Goal: Use online tool/utility: Use online tool/utility

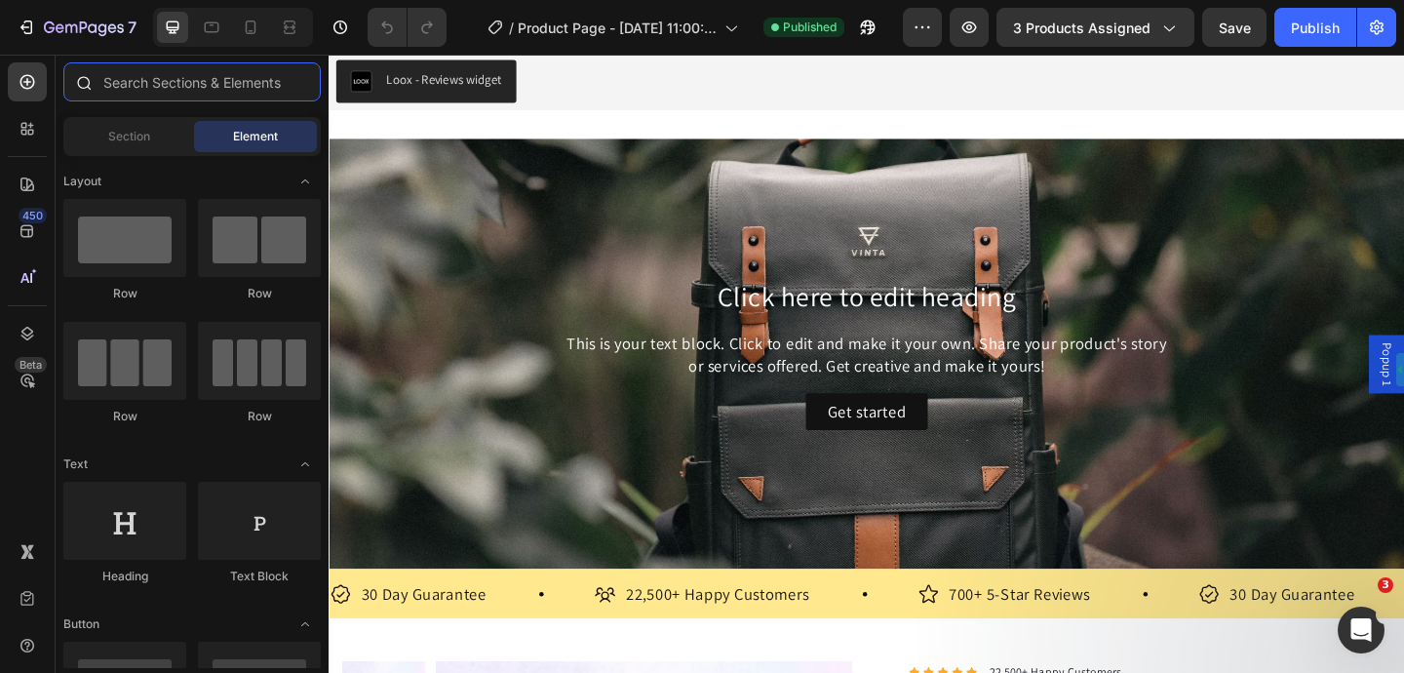
click at [123, 88] on input "text" at bounding box center [191, 81] width 257 height 39
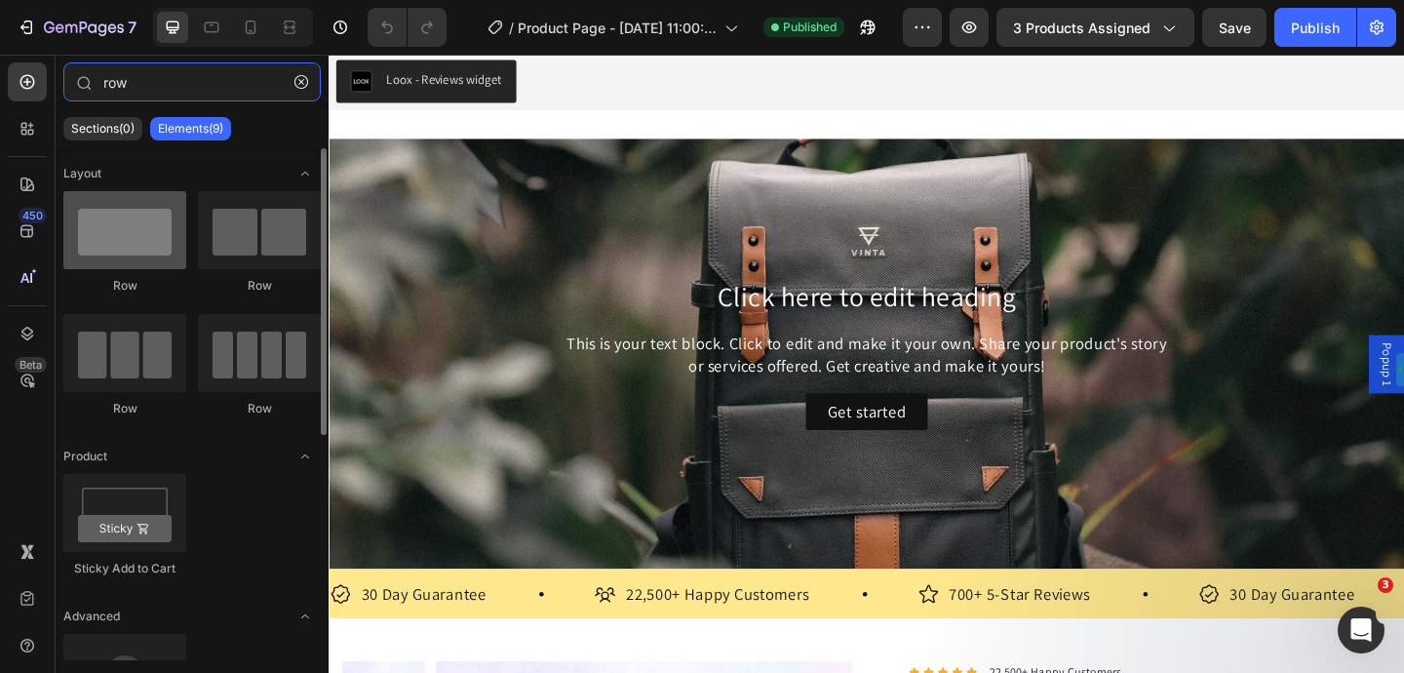
type input "row"
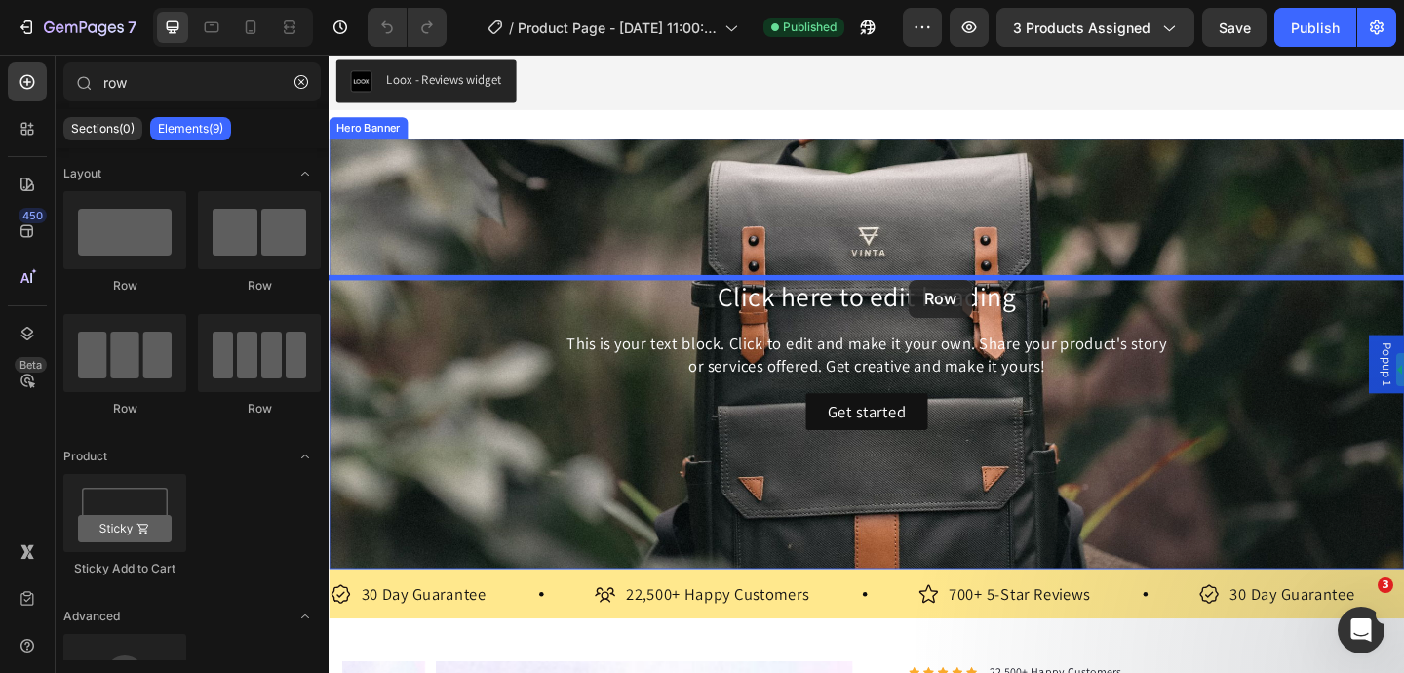
drag, startPoint x: 468, startPoint y: 297, endPoint x: 959, endPoint y: 299, distance: 491.3
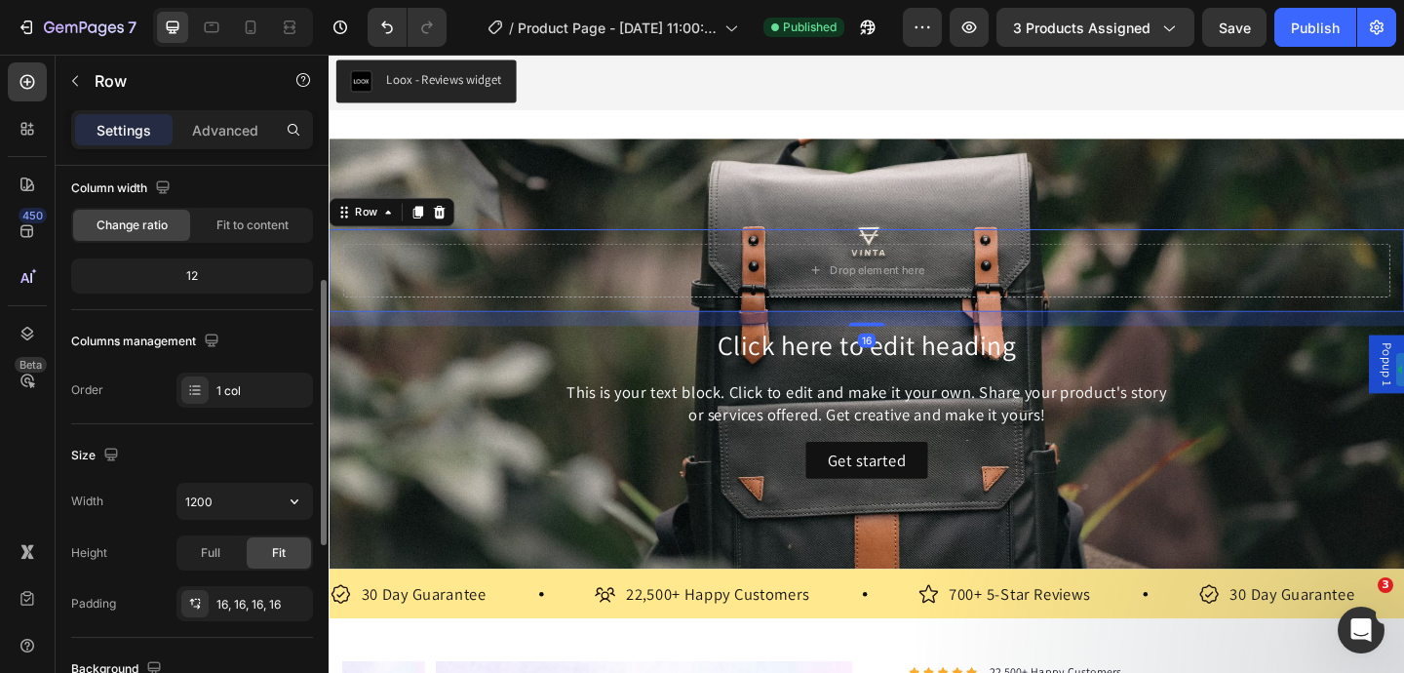
scroll to position [200, 0]
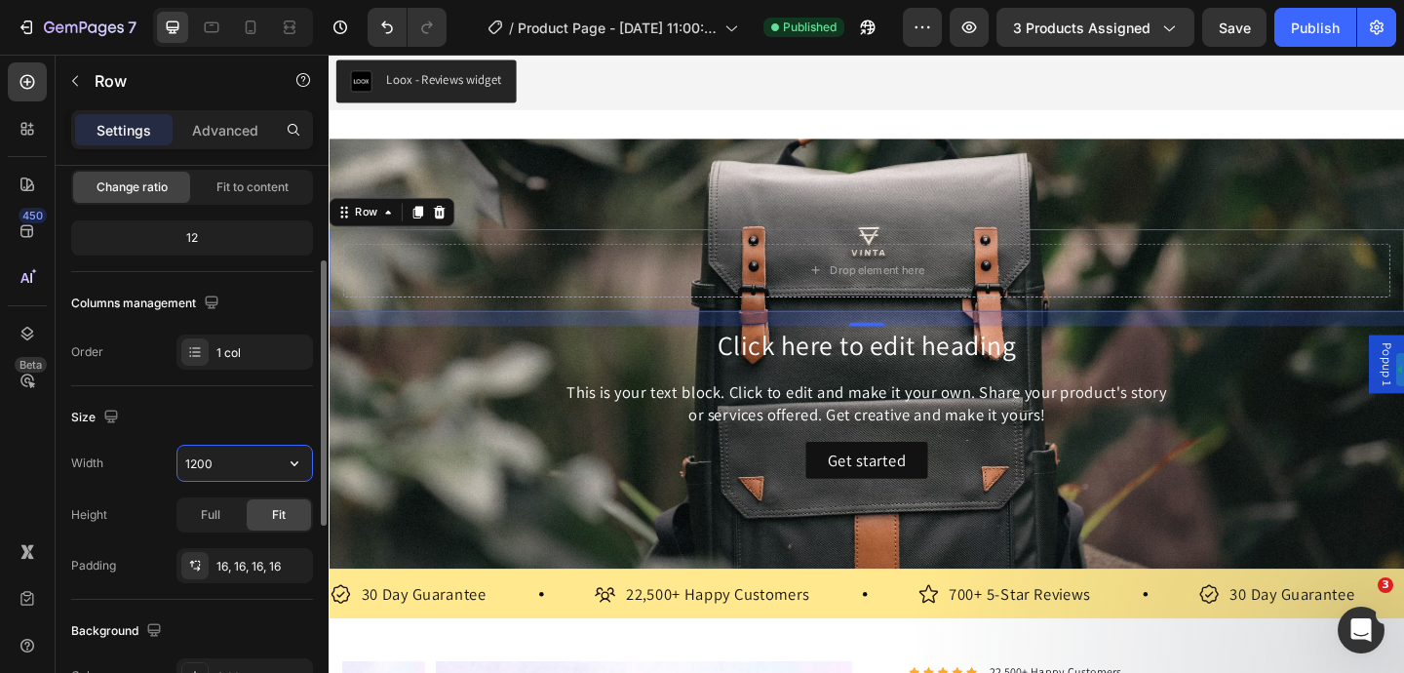
click at [230, 467] on input "1200" at bounding box center [244, 463] width 135 height 35
click at [292, 467] on icon "button" at bounding box center [294, 462] width 19 height 19
click at [238, 463] on input "1200" at bounding box center [244, 463] width 135 height 35
drag, startPoint x: 238, startPoint y: 463, endPoint x: 203, endPoint y: 462, distance: 35.1
click at [203, 462] on input "1200" at bounding box center [244, 463] width 135 height 35
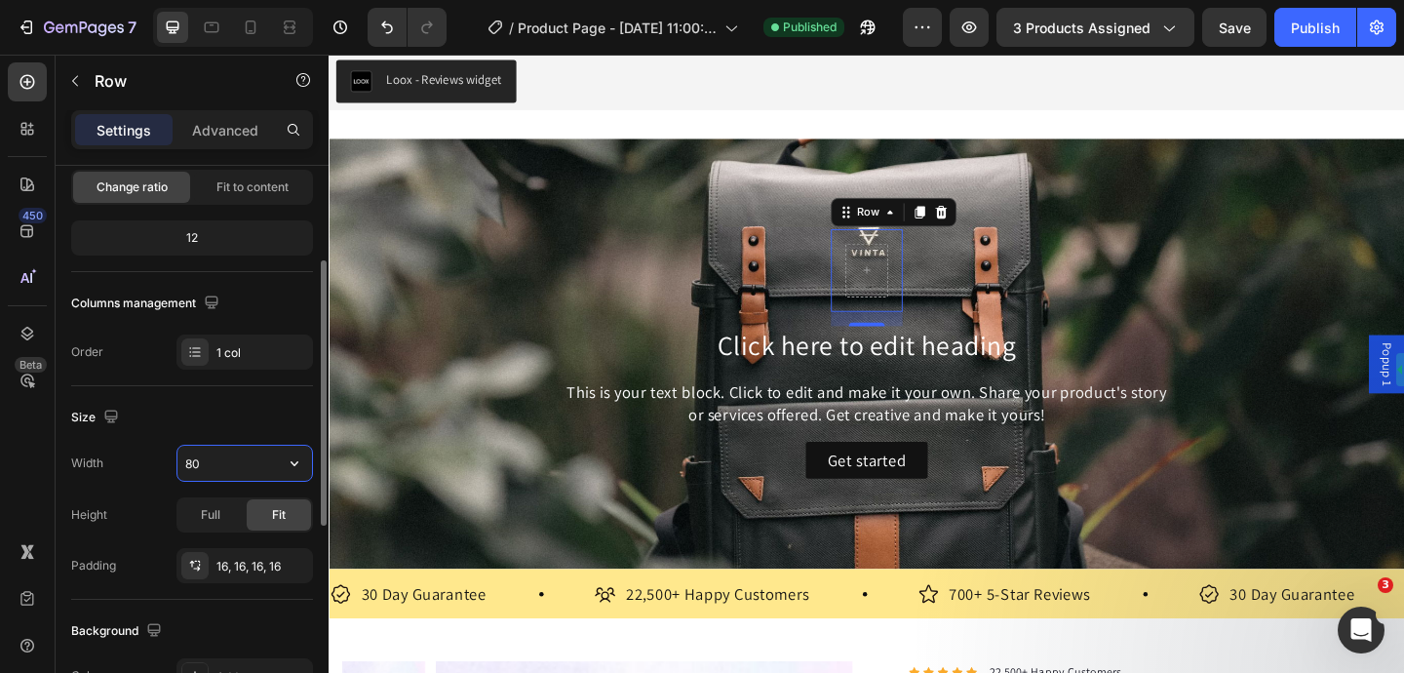
type input "800"
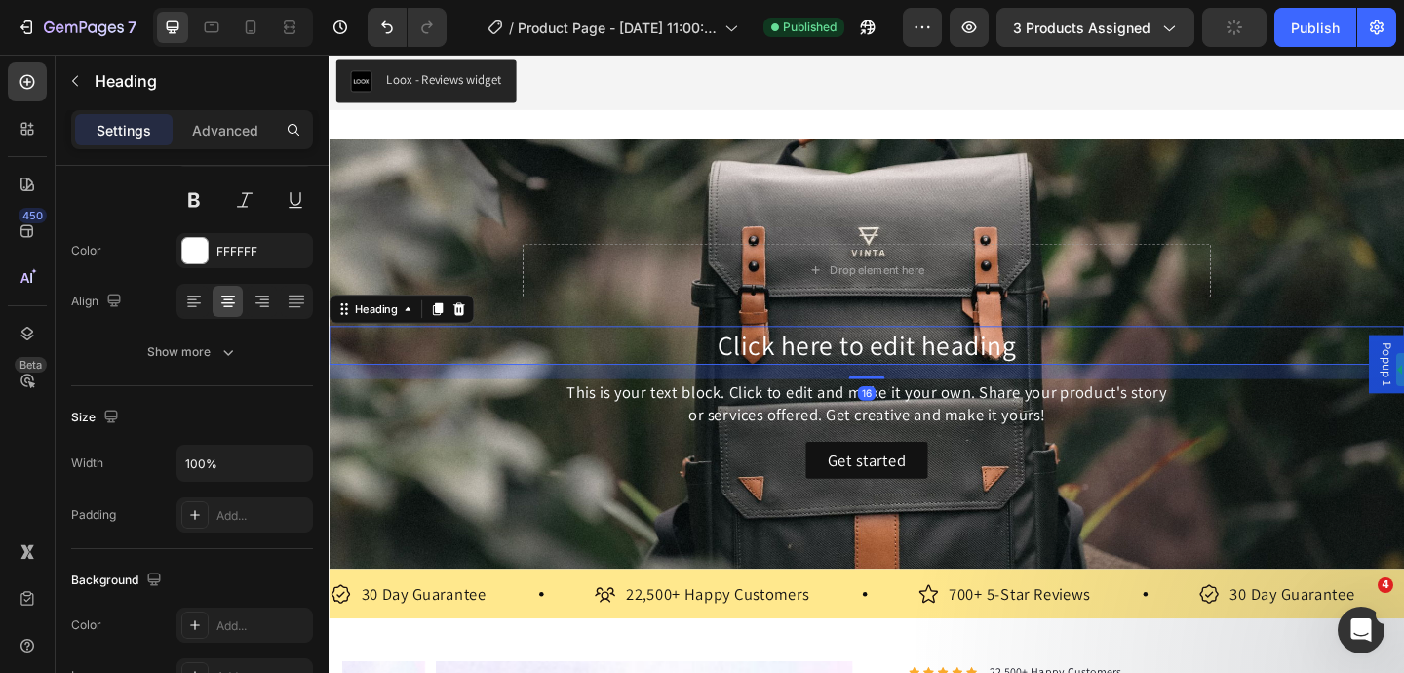
scroll to position [0, 0]
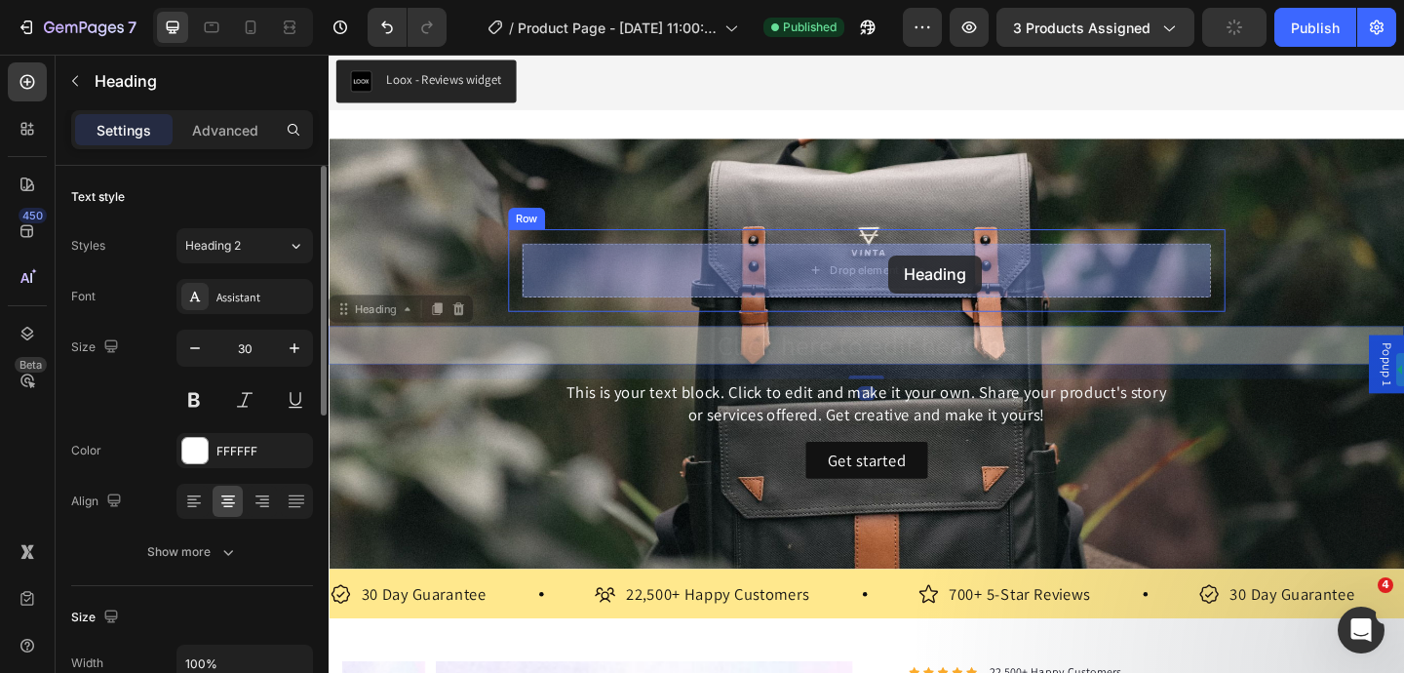
drag, startPoint x: 960, startPoint y: 366, endPoint x: 940, endPoint y: 275, distance: 92.9
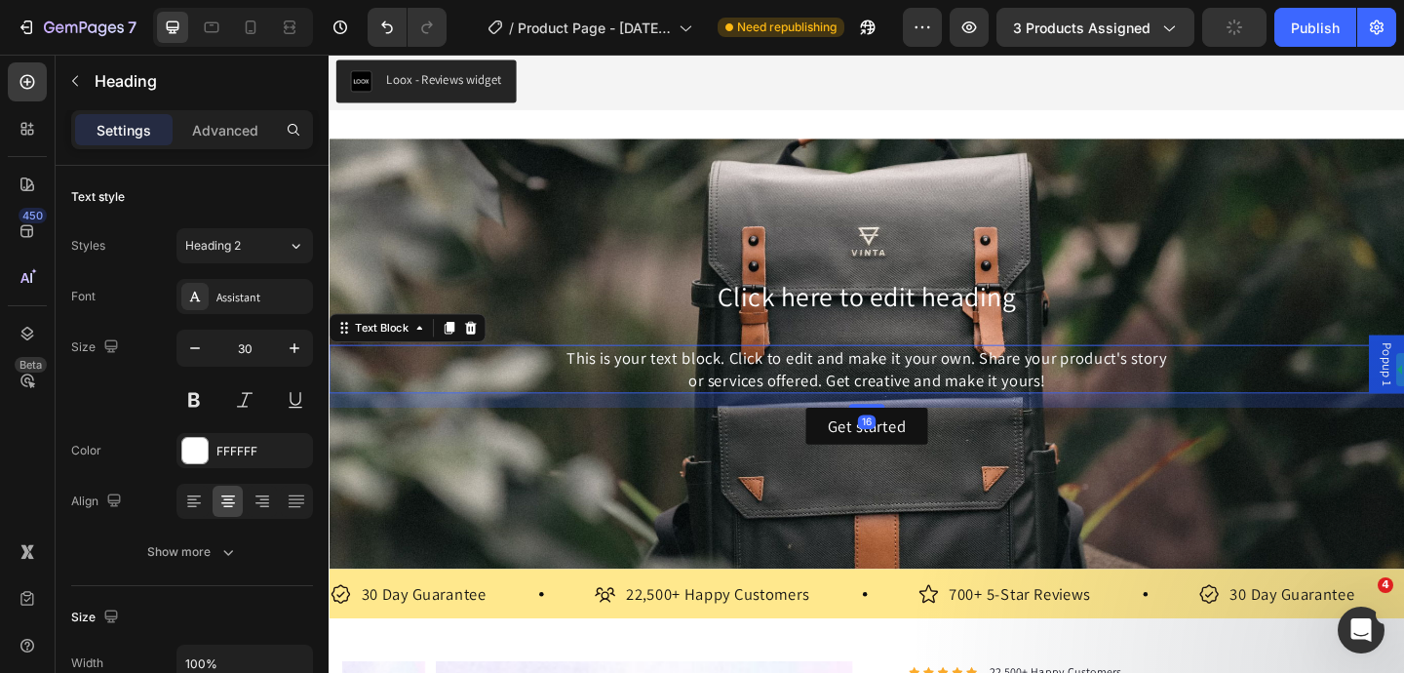
click at [872, 400] on div "This is your text block. Click to edit and make it your own. Share your product…" at bounding box center [914, 396] width 1170 height 53
click at [489, 345] on icon at bounding box center [483, 352] width 16 height 16
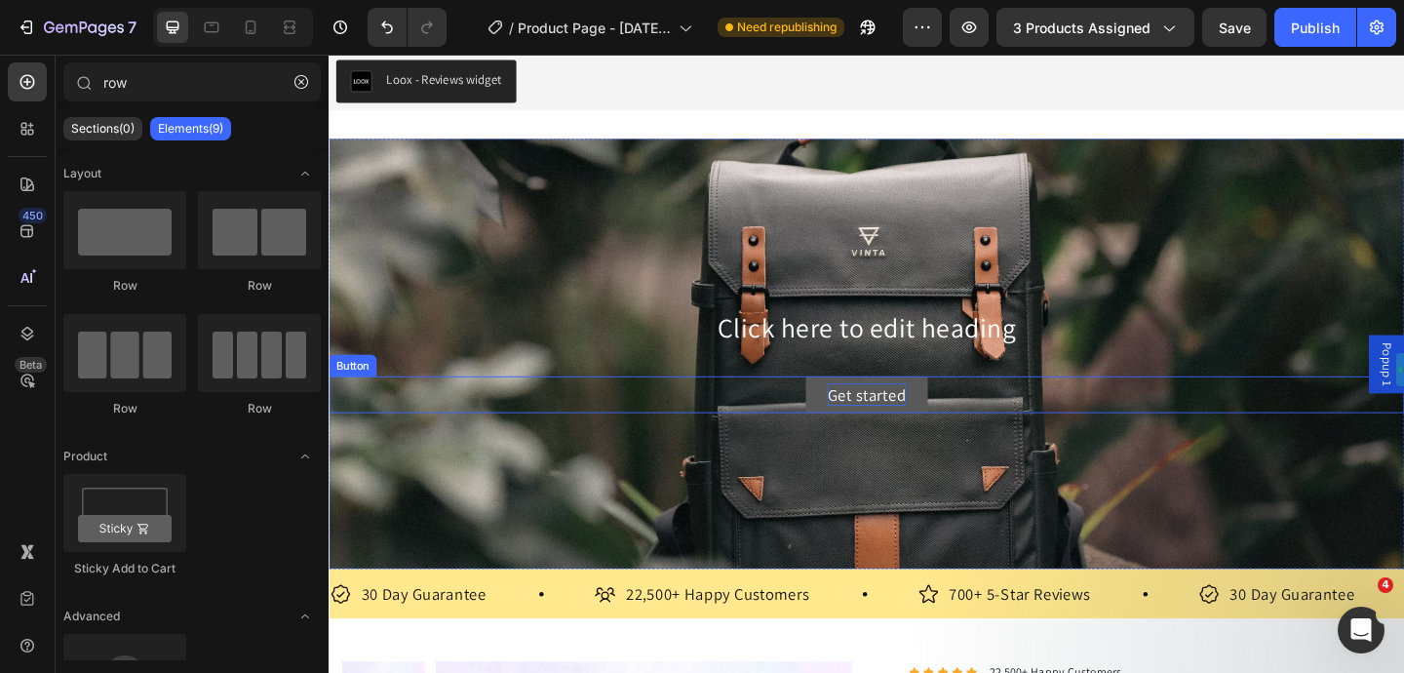
click at [894, 414] on div "Get started" at bounding box center [913, 424] width 85 height 24
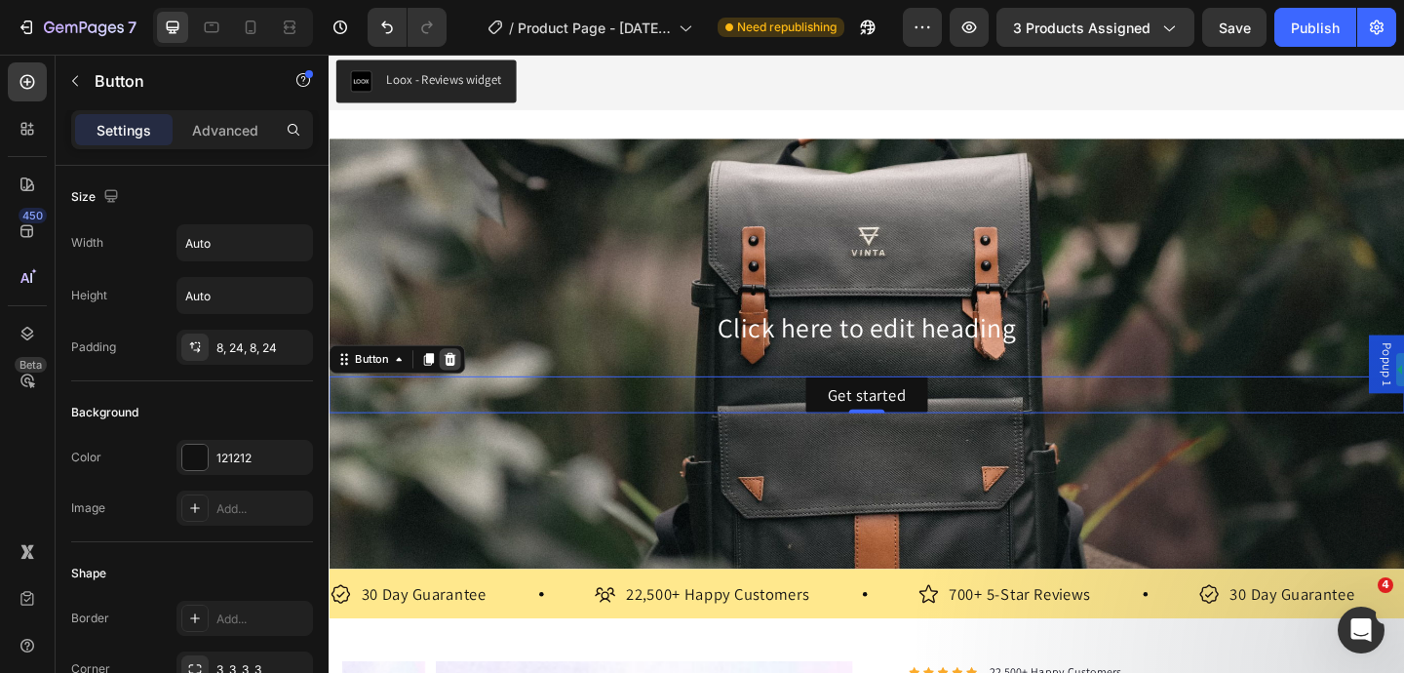
click at [459, 382] on icon at bounding box center [460, 386] width 13 height 14
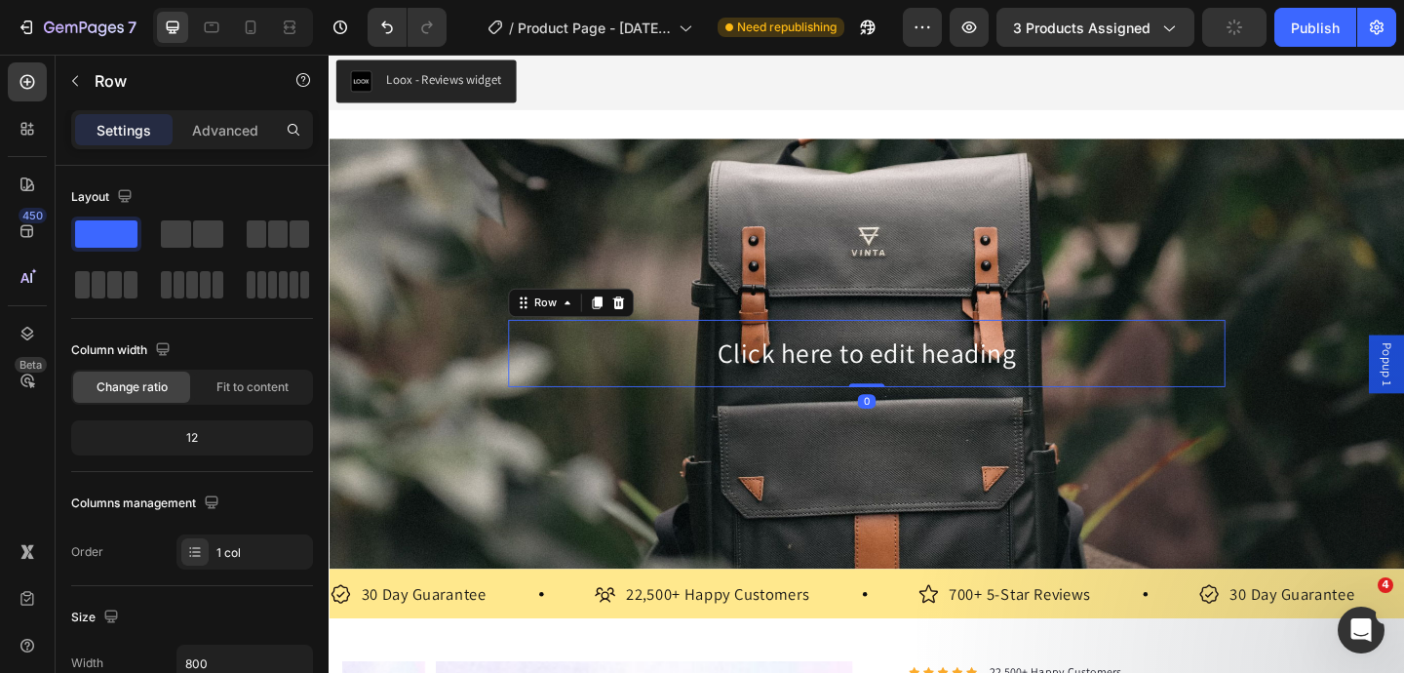
click at [546, 346] on div "Click here to edit heading Heading Row 0" at bounding box center [914, 379] width 780 height 73
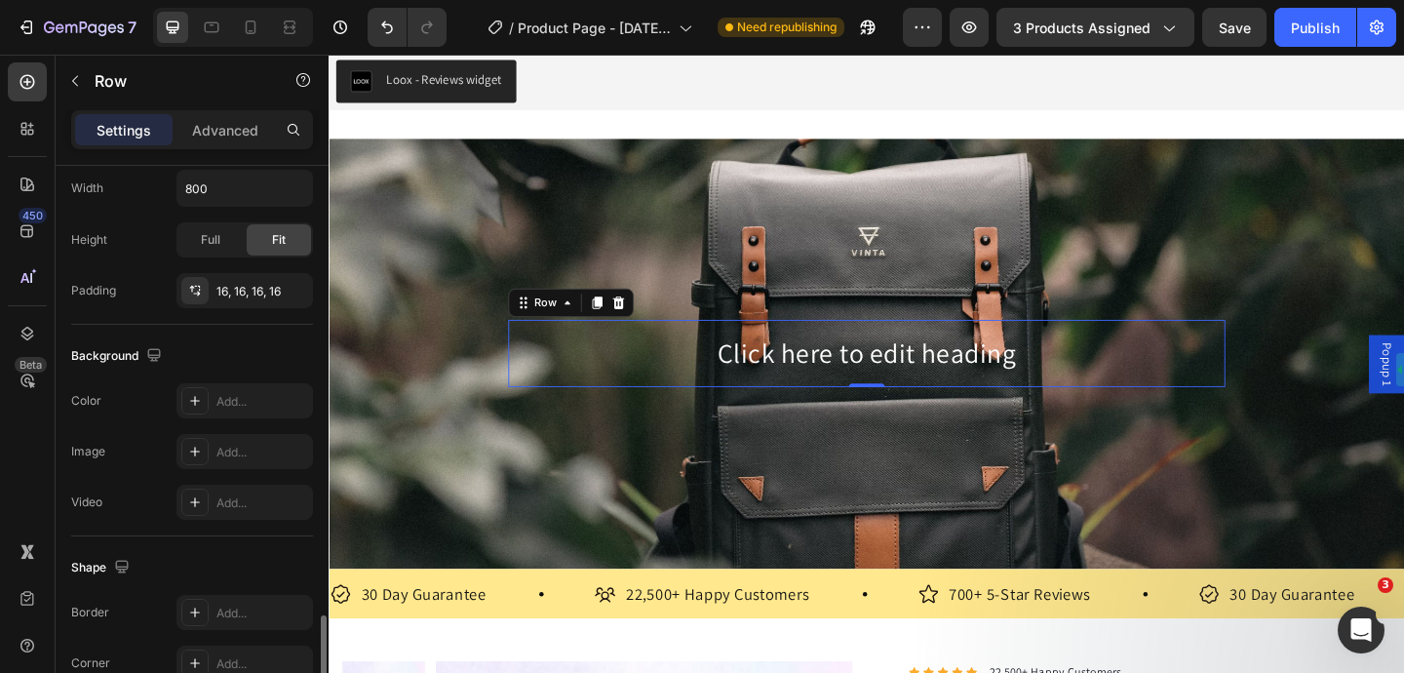
scroll to position [627, 0]
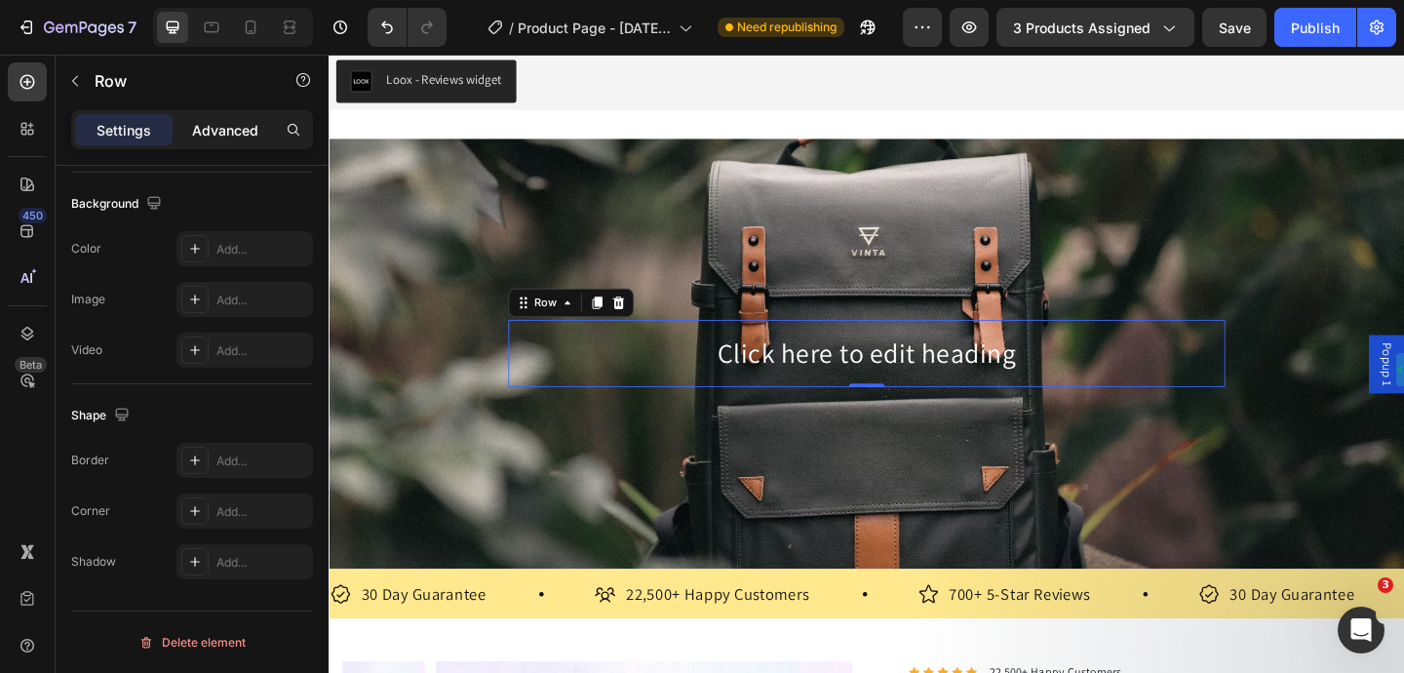
click at [236, 139] on div "Advanced" at bounding box center [224, 129] width 97 height 31
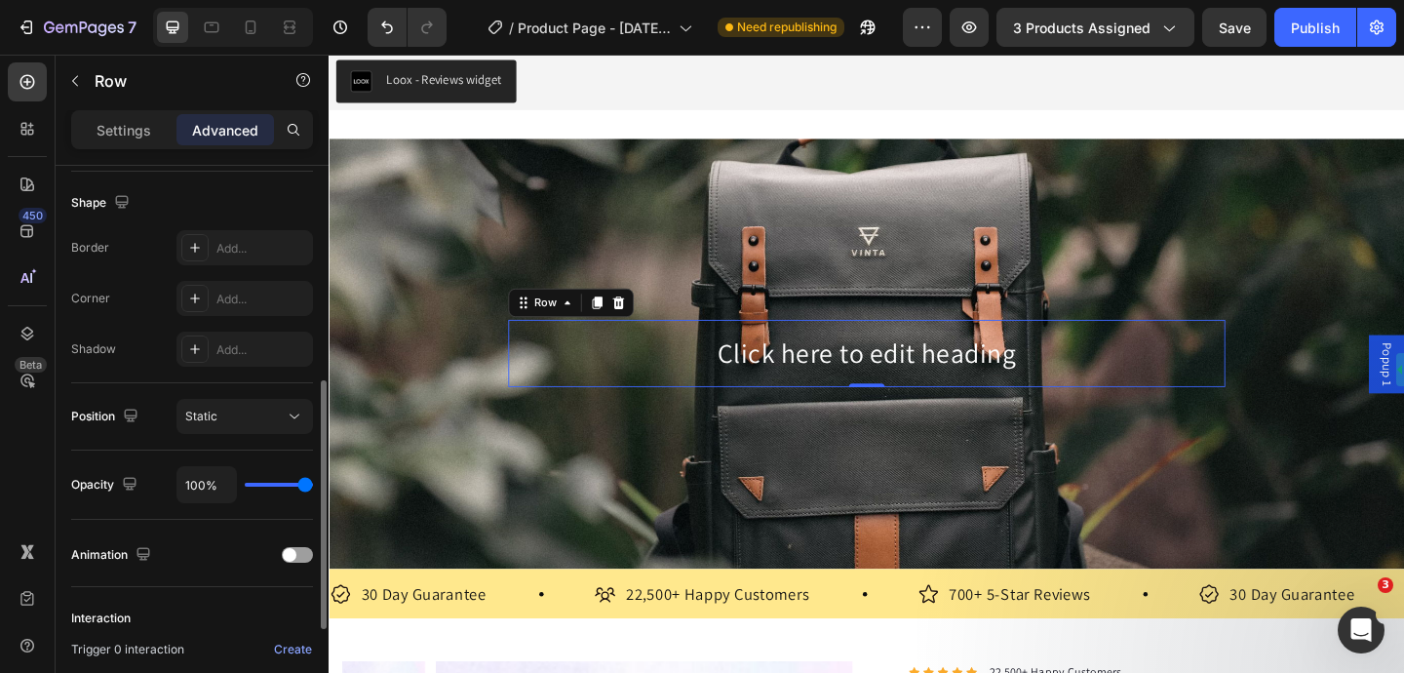
scroll to position [492, 0]
click at [258, 245] on div "Add..." at bounding box center [262, 252] width 92 height 18
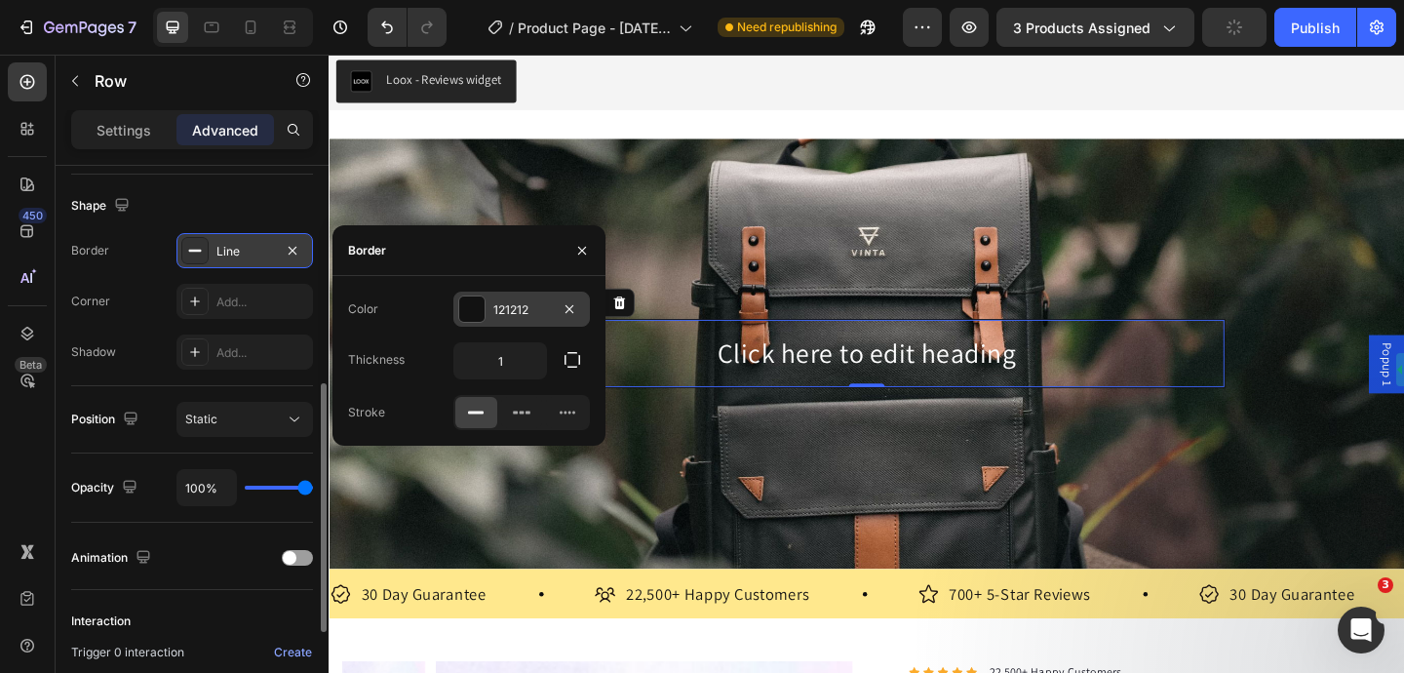
click at [479, 307] on div at bounding box center [471, 308] width 25 height 25
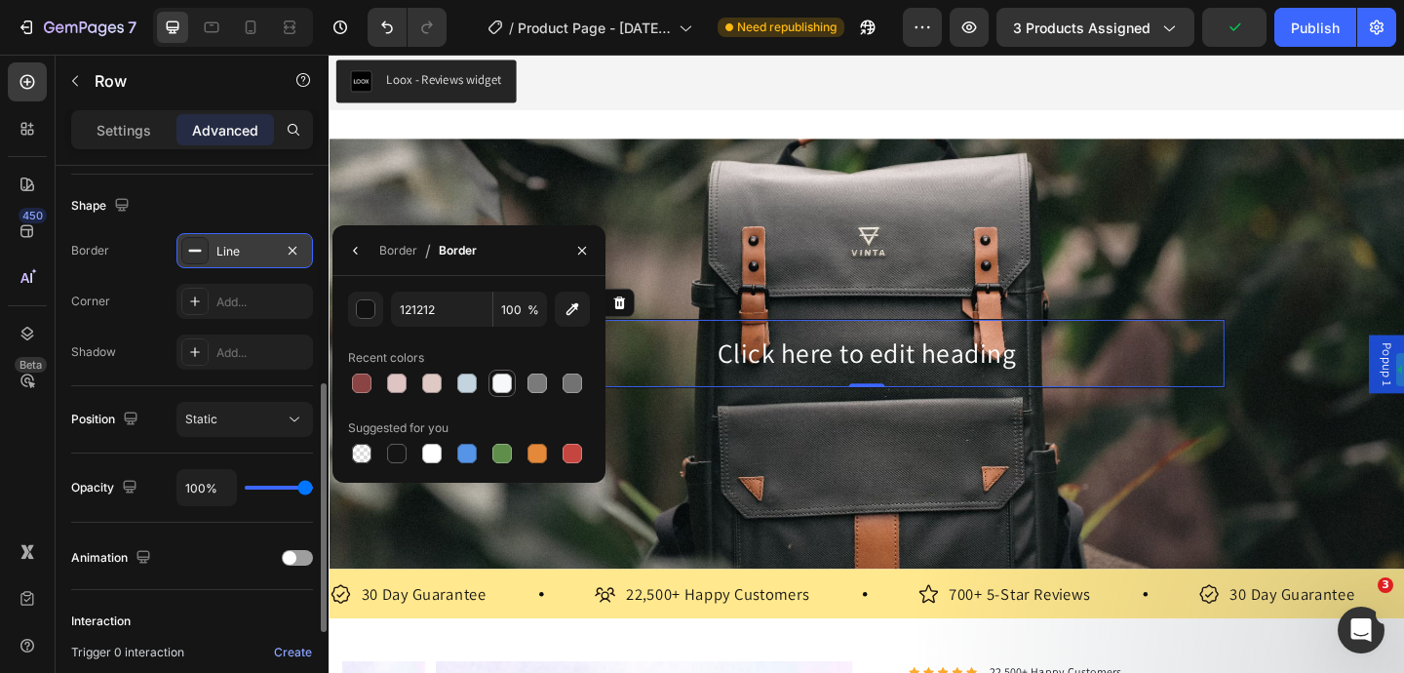
click at [495, 388] on div at bounding box center [501, 382] width 19 height 19
type input "F7F8FA"
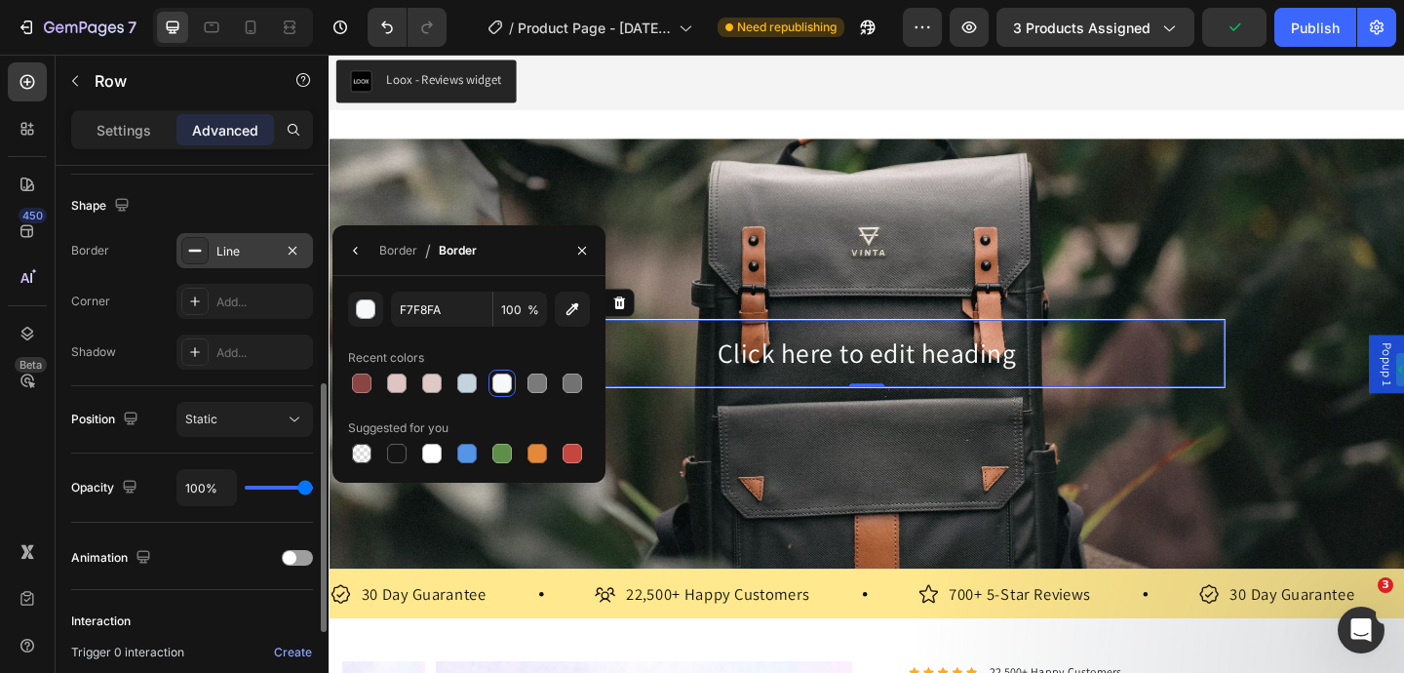
click at [217, 200] on div "Shape" at bounding box center [192, 205] width 242 height 31
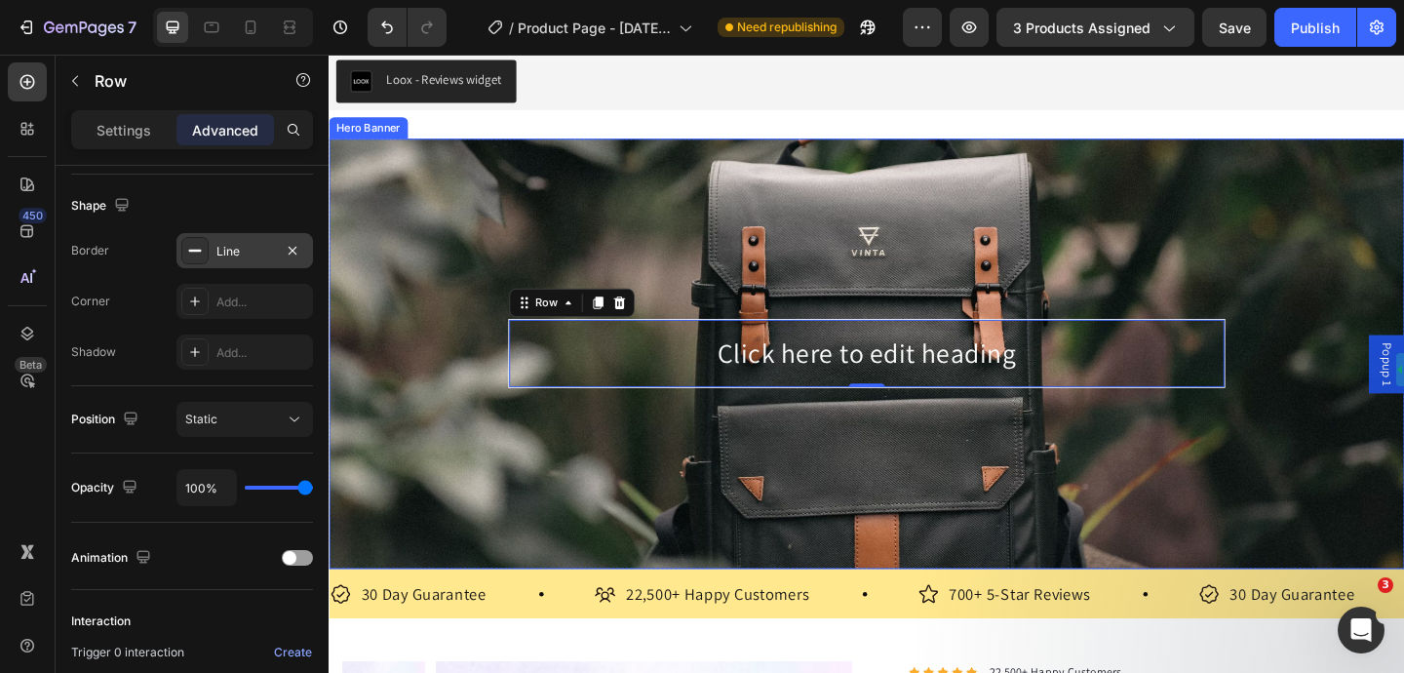
click at [379, 136] on div "Hero Banner" at bounding box center [371, 135] width 78 height 18
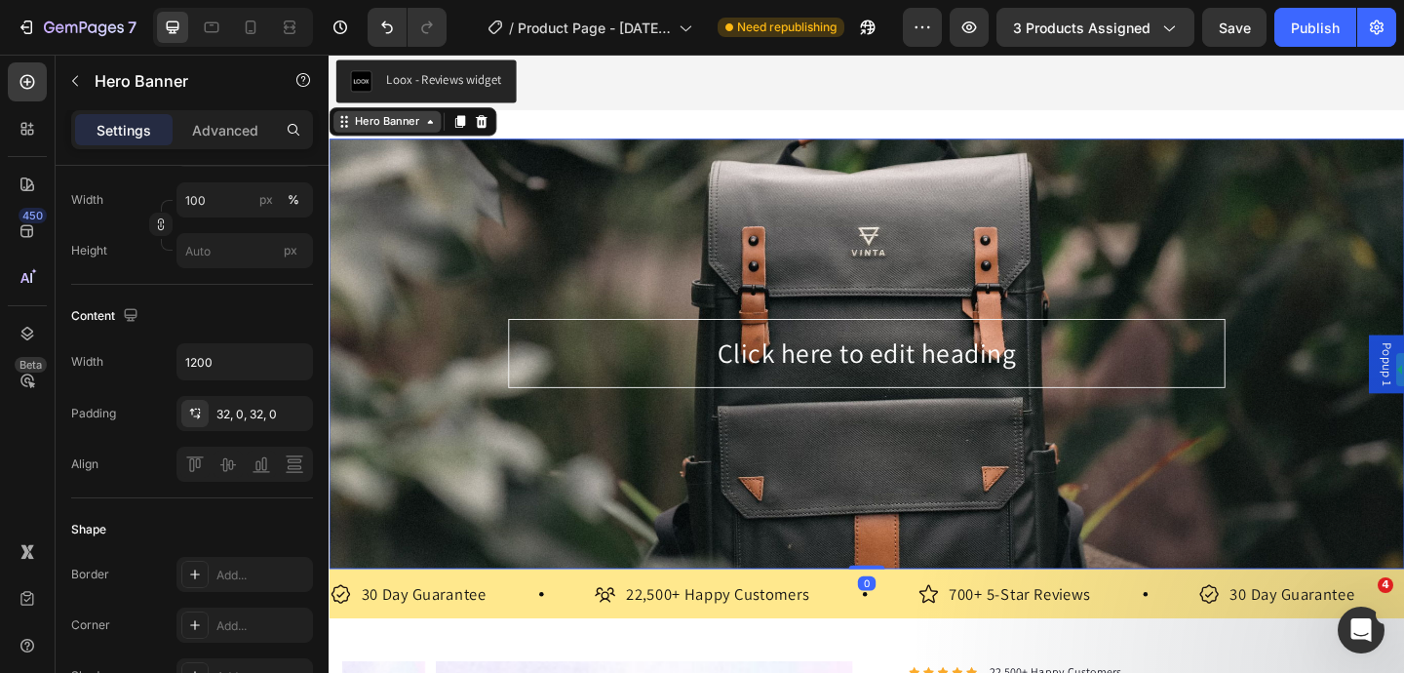
scroll to position [0, 0]
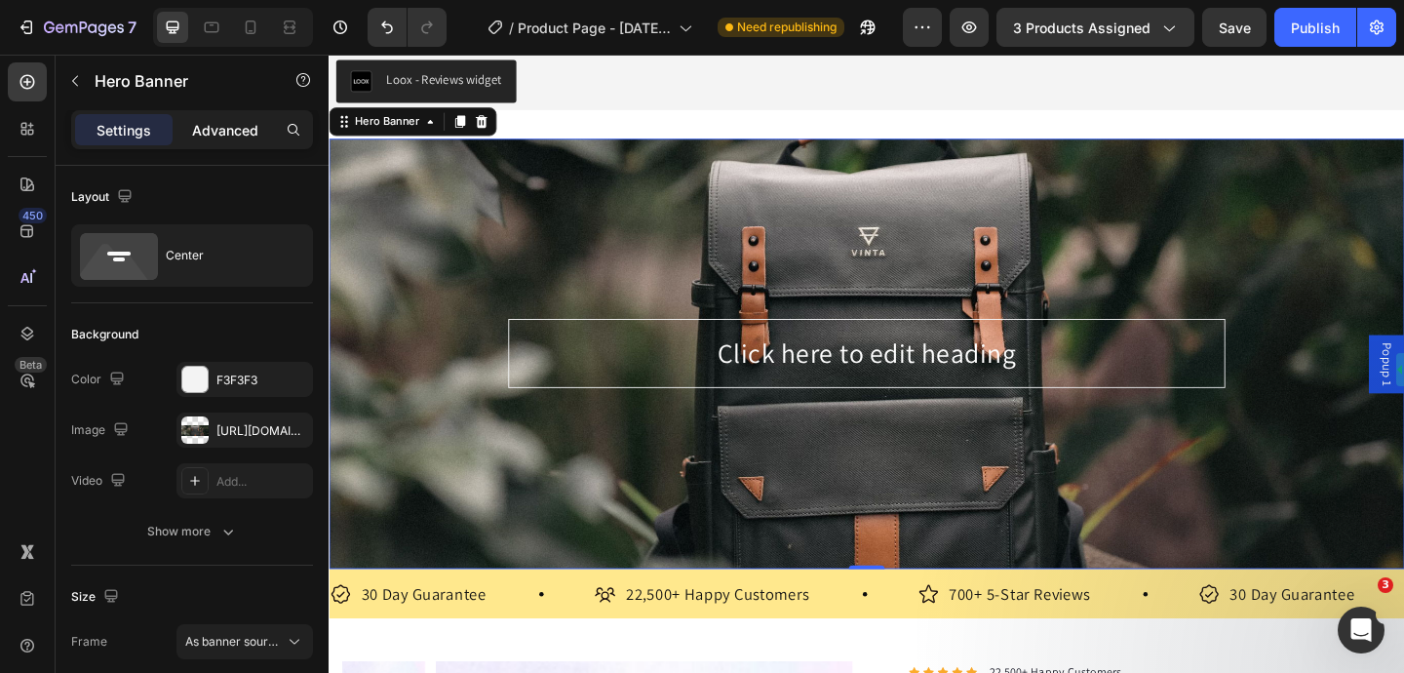
click at [233, 132] on p "Advanced" at bounding box center [225, 130] width 66 height 20
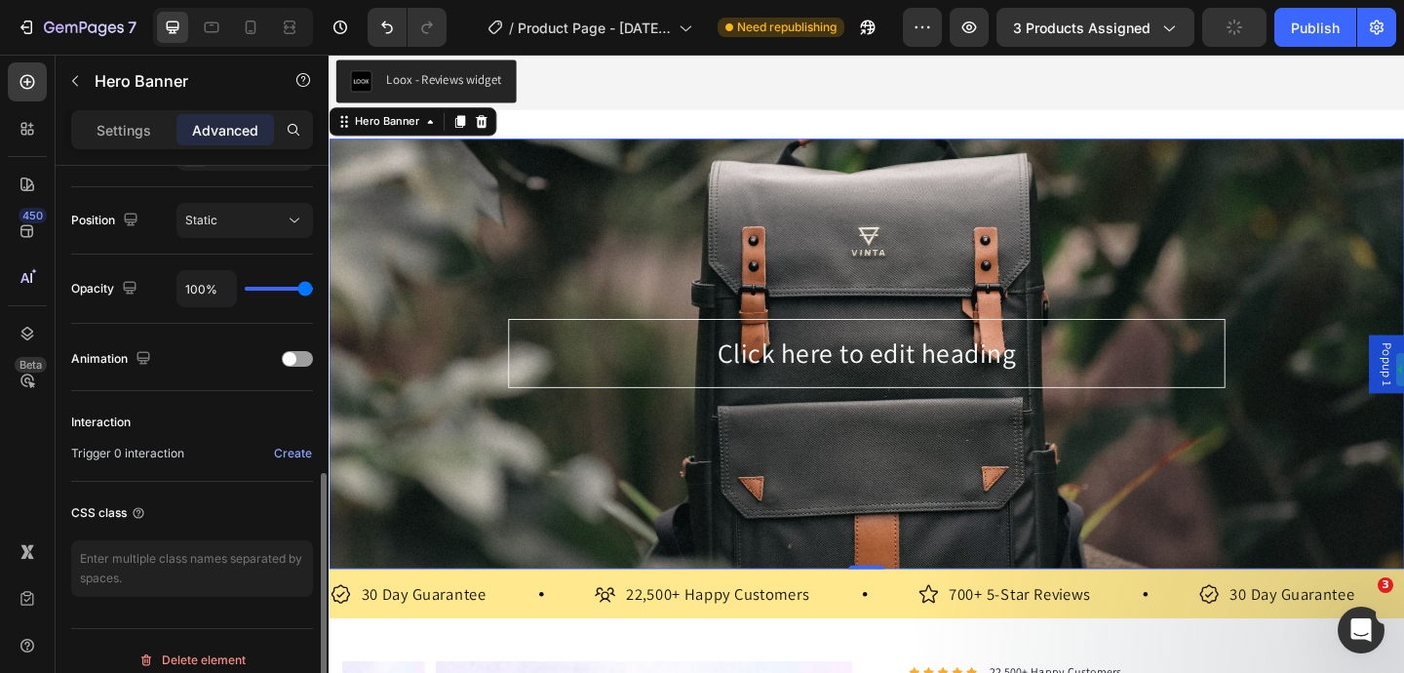
scroll to position [695, 0]
click at [292, 448] on div "Create" at bounding box center [293, 450] width 38 height 18
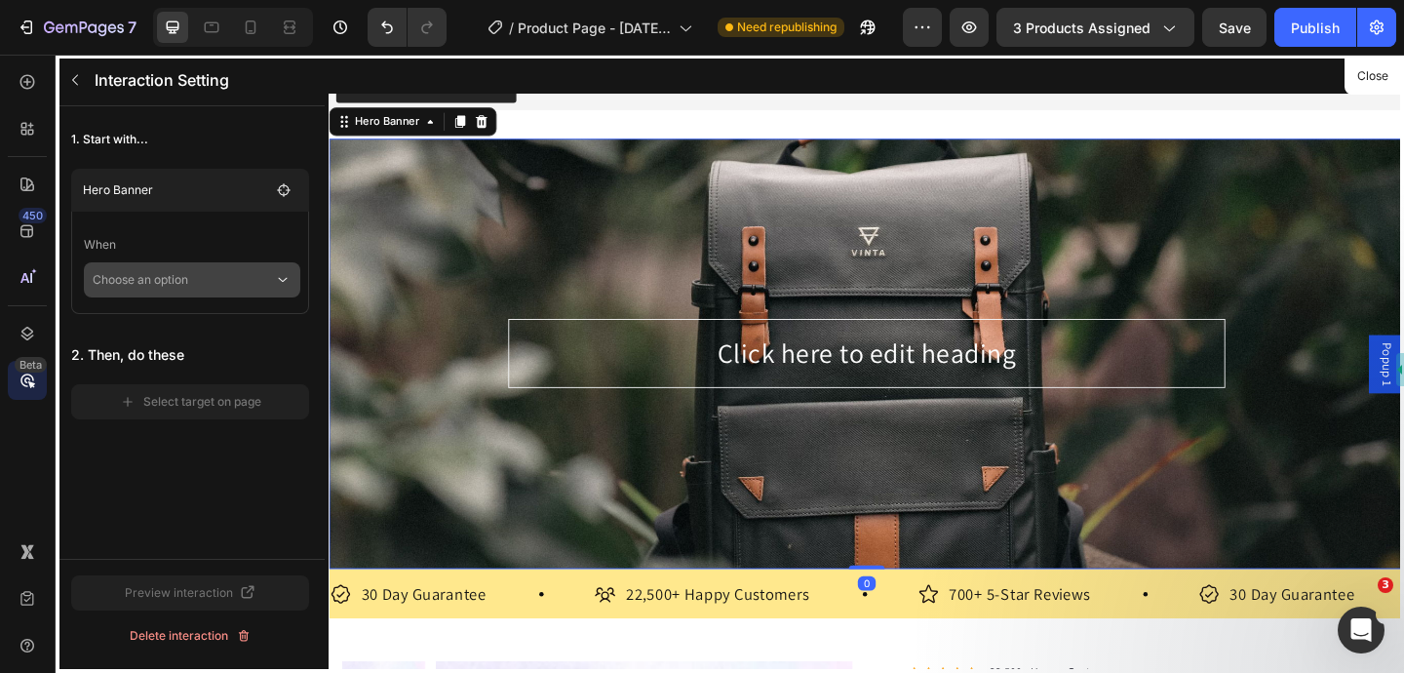
click at [257, 281] on p "Choose an option" at bounding box center [183, 279] width 181 height 35
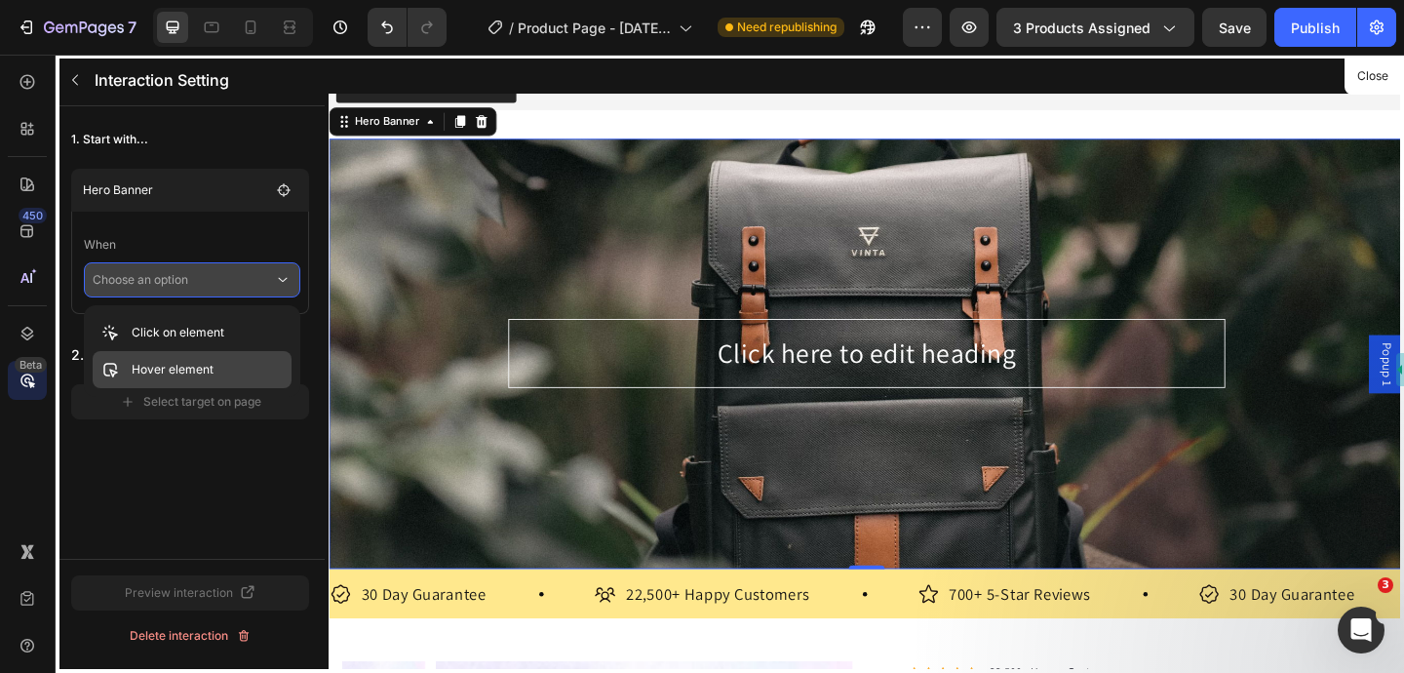
click at [207, 366] on p "Hover element" at bounding box center [173, 369] width 82 height 19
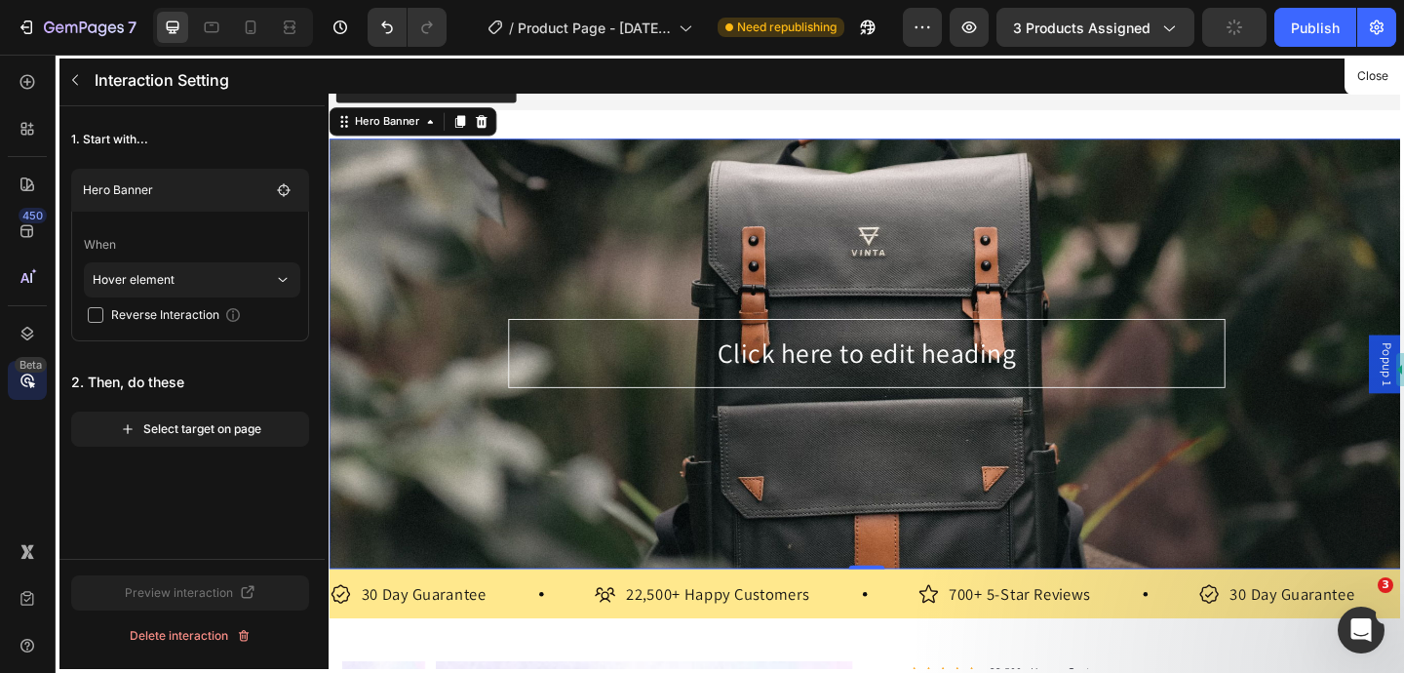
click at [97, 317] on input "checkbox" at bounding box center [96, 315] width 16 height 16
checkbox input "true"
click at [200, 440] on button "Select target on page" at bounding box center [190, 428] width 238 height 35
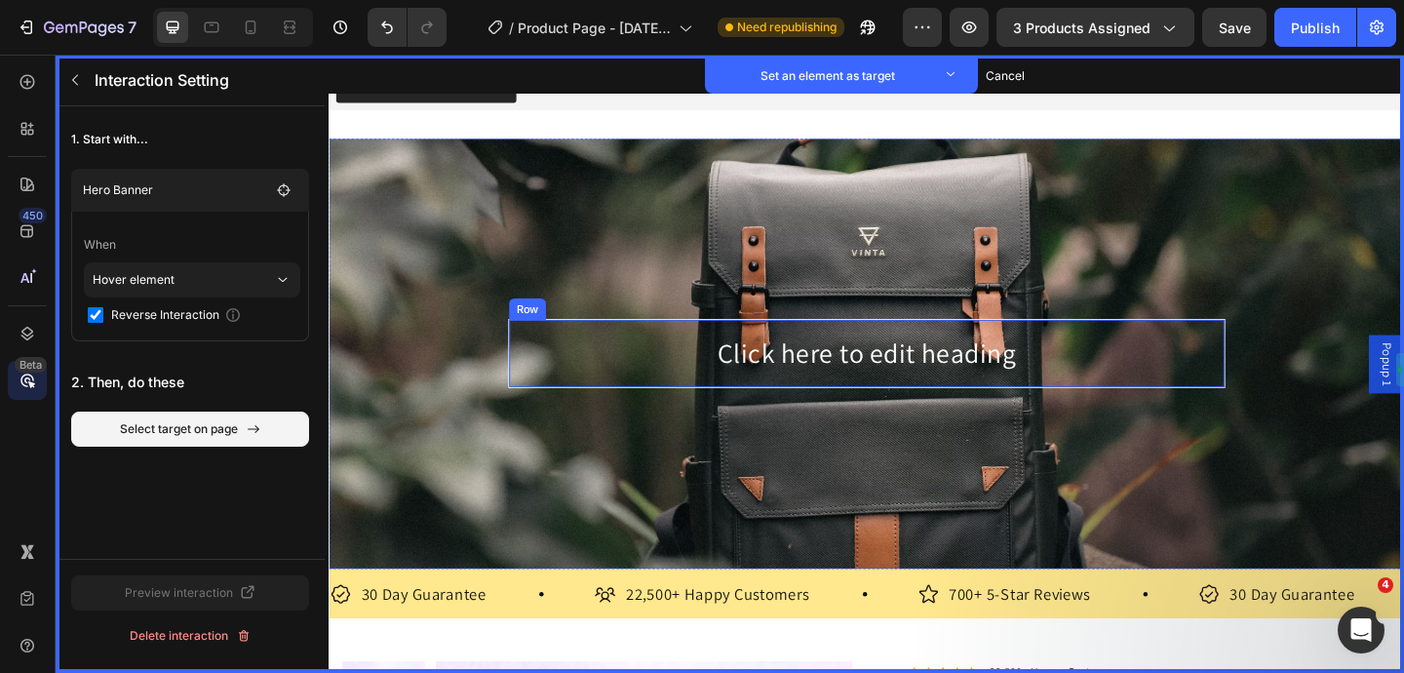
click at [549, 333] on div "Row" at bounding box center [544, 332] width 32 height 18
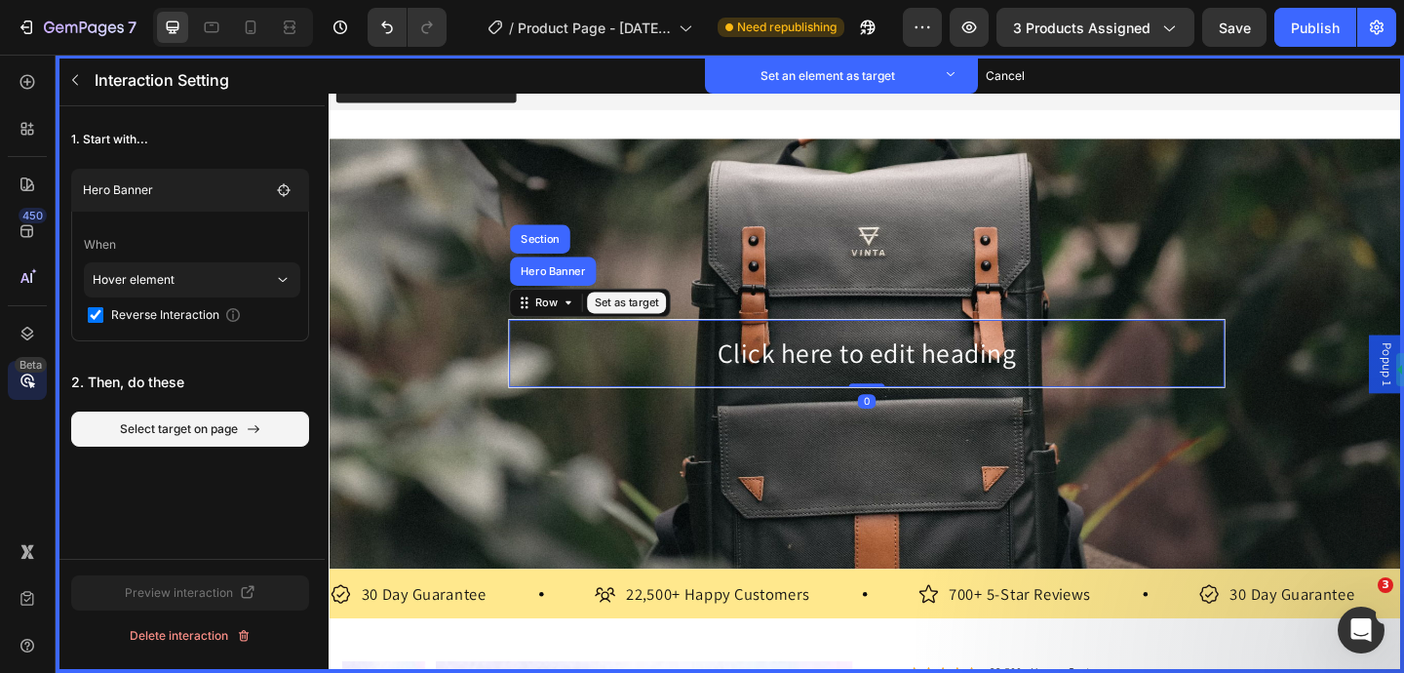
click at [627, 330] on button "Set as target" at bounding box center [652, 324] width 86 height 23
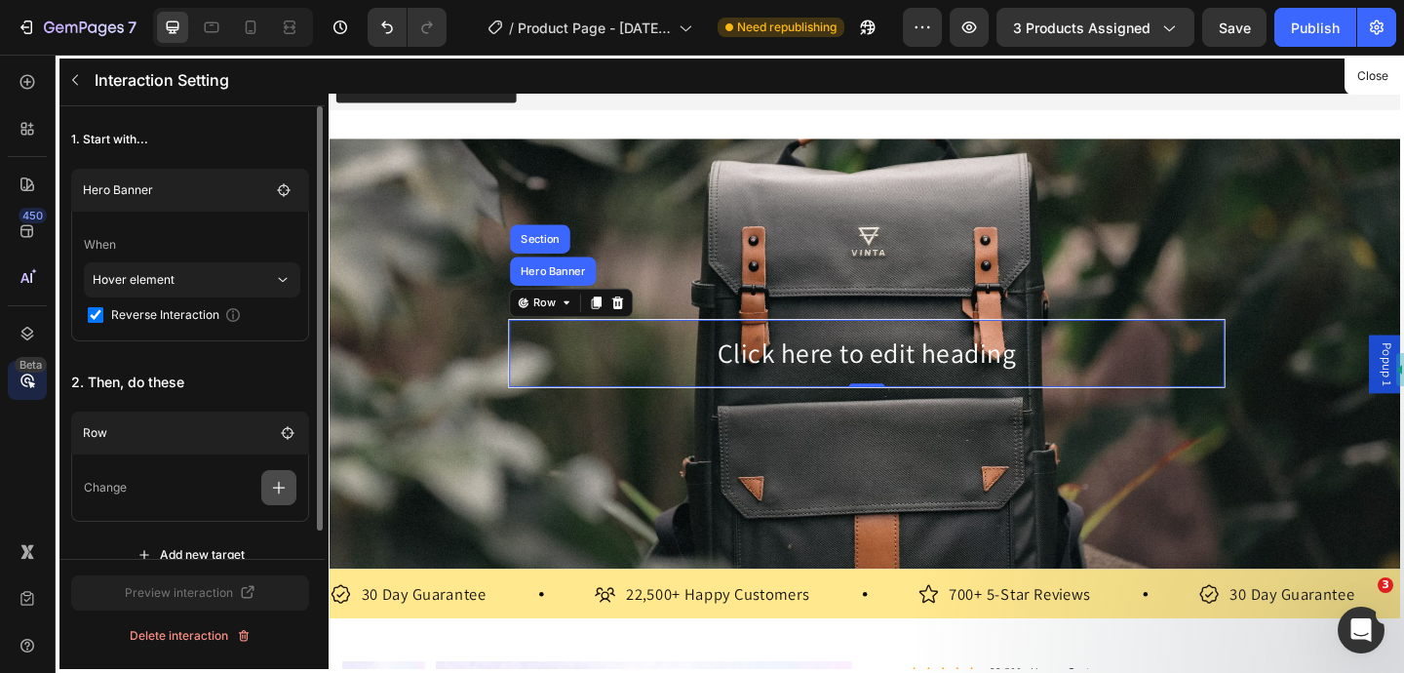
click at [285, 496] on icon "button" at bounding box center [278, 487] width 19 height 19
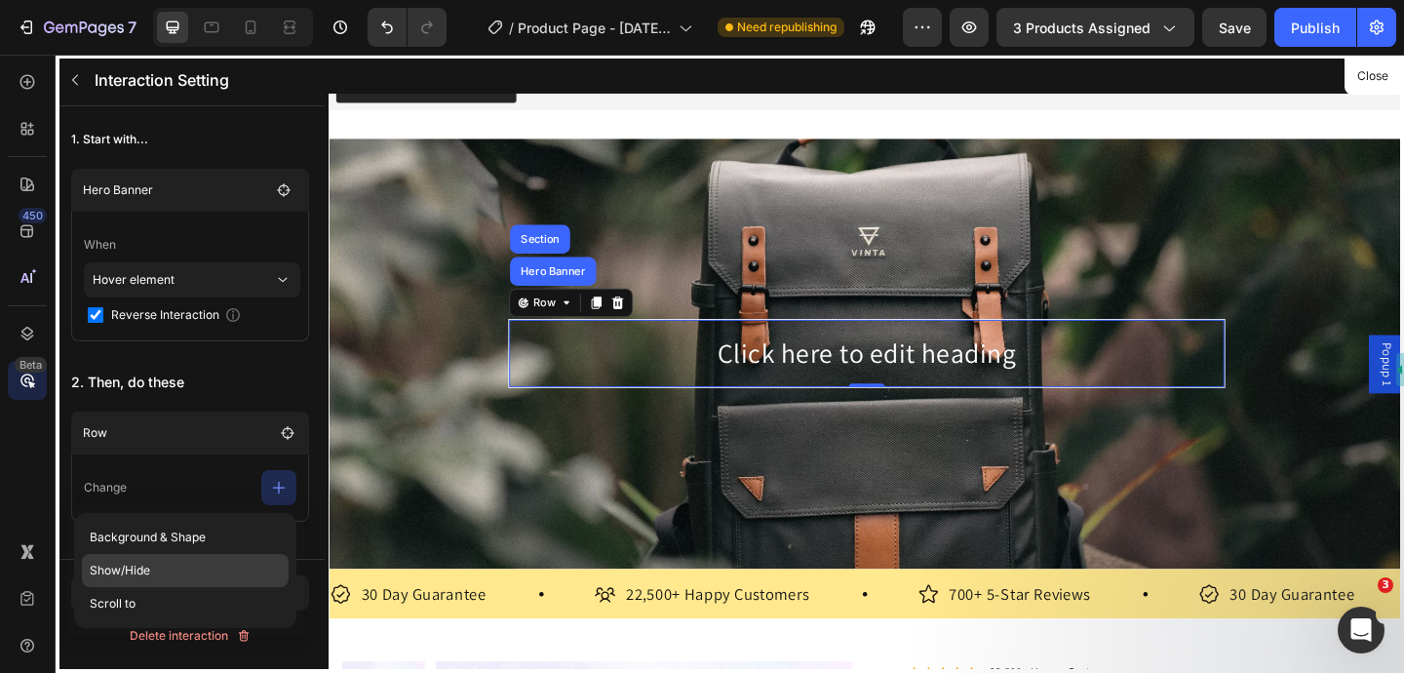
click at [206, 583] on p "Show/Hide" at bounding box center [185, 570] width 207 height 33
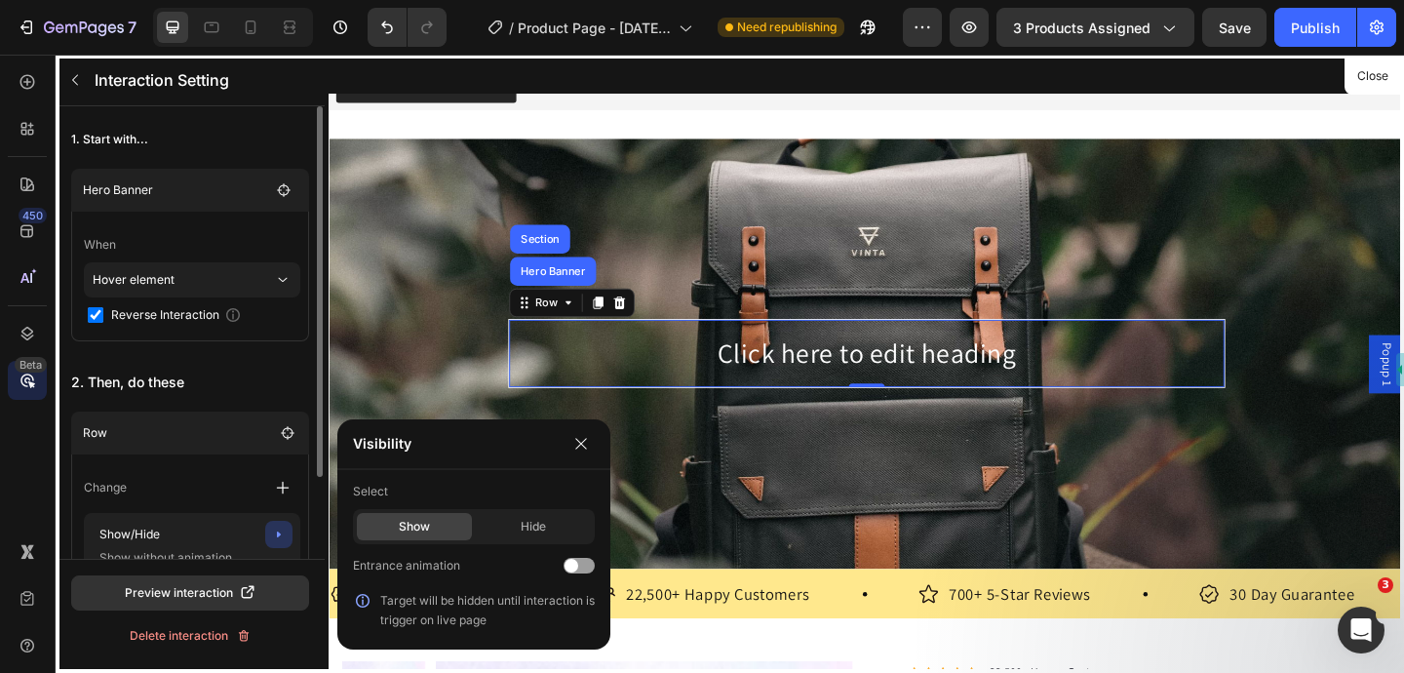
click at [257, 384] on p "2. Then, do these" at bounding box center [190, 382] width 238 height 35
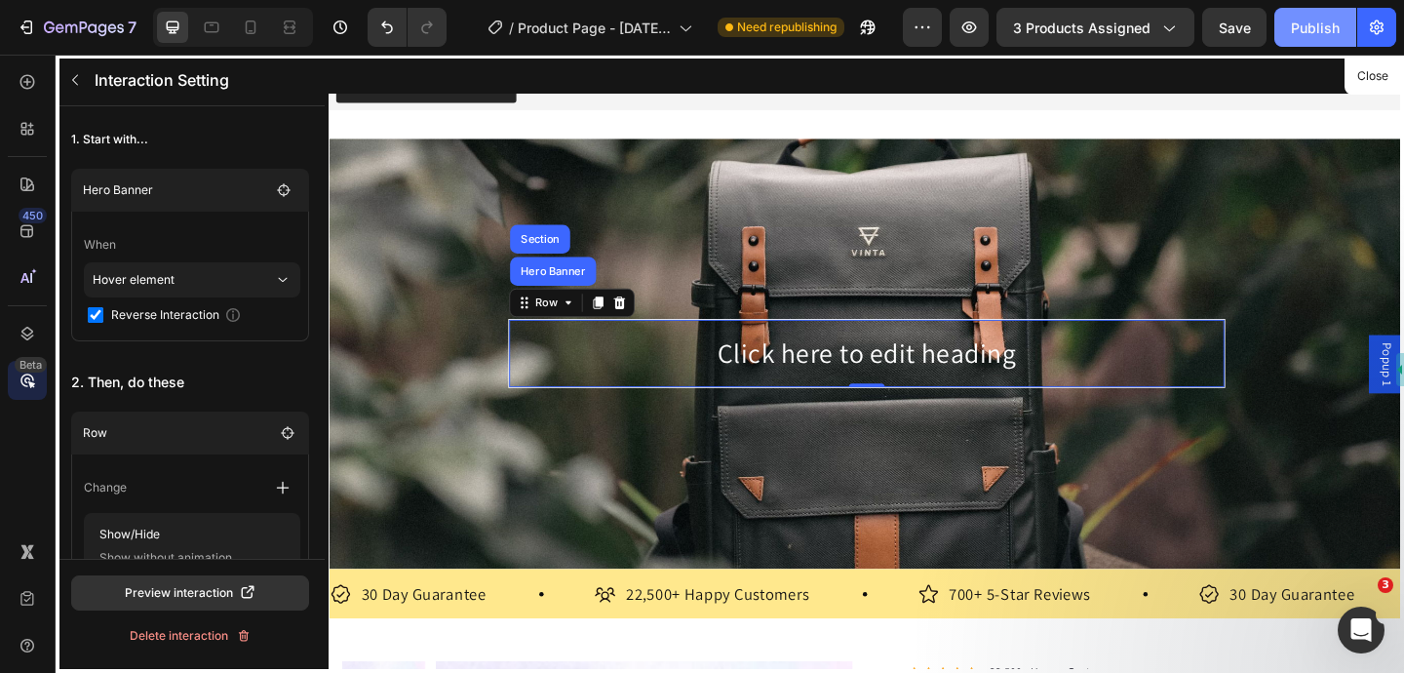
click at [1318, 28] on div "Publish" at bounding box center [1315, 28] width 49 height 20
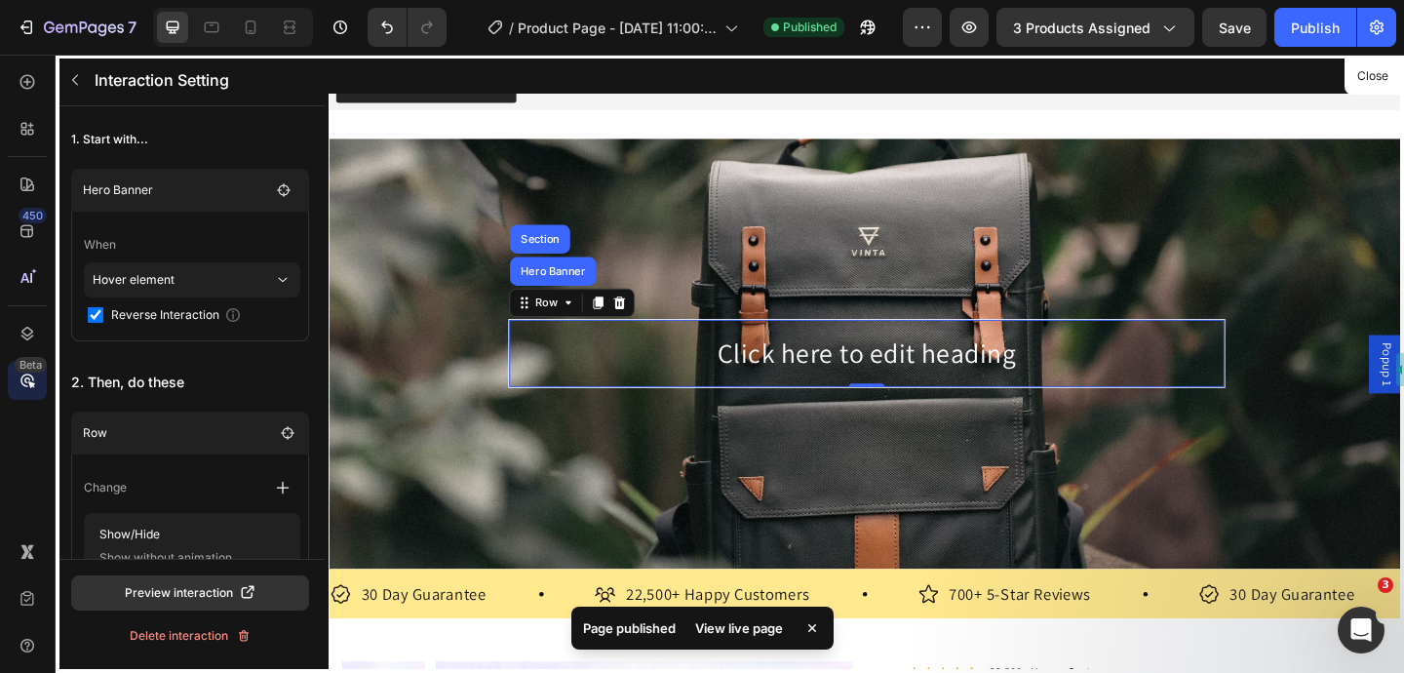
click at [758, 635] on div "View live page" at bounding box center [738, 627] width 111 height 27
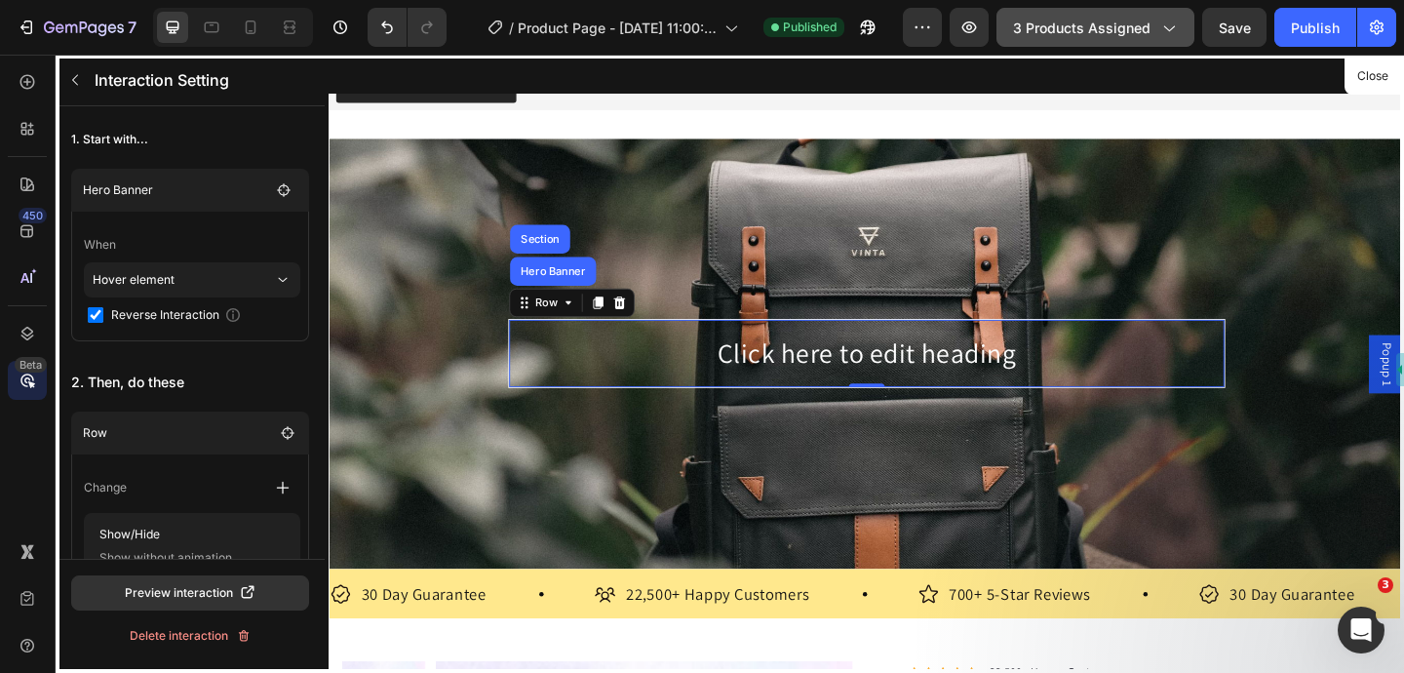
click at [1127, 29] on span "3 products assigned" at bounding box center [1081, 28] width 137 height 20
